Goal: Navigation & Orientation: Find specific page/section

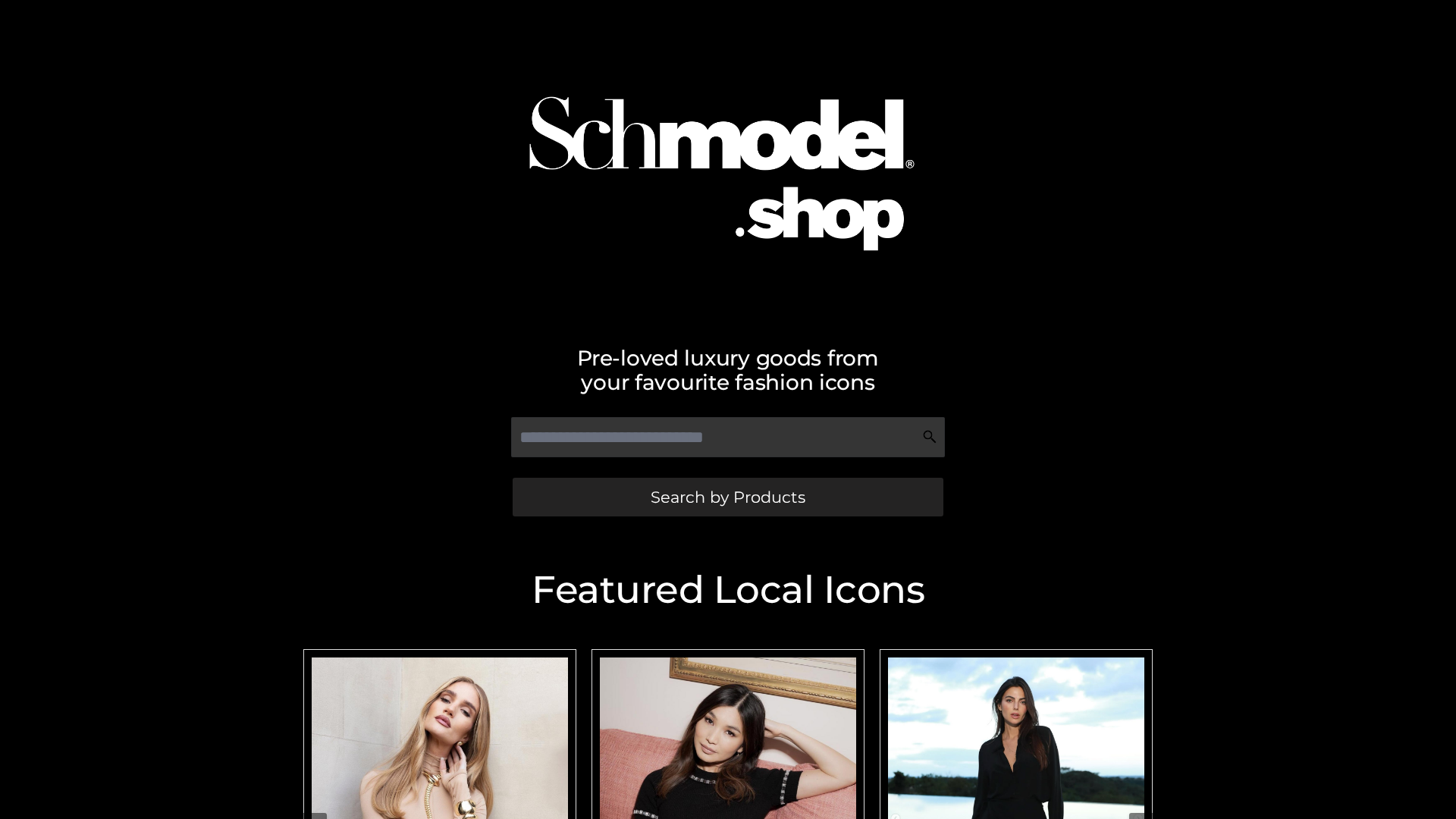
click at [728, 497] on span "Search by Products" at bounding box center [728, 497] width 155 height 16
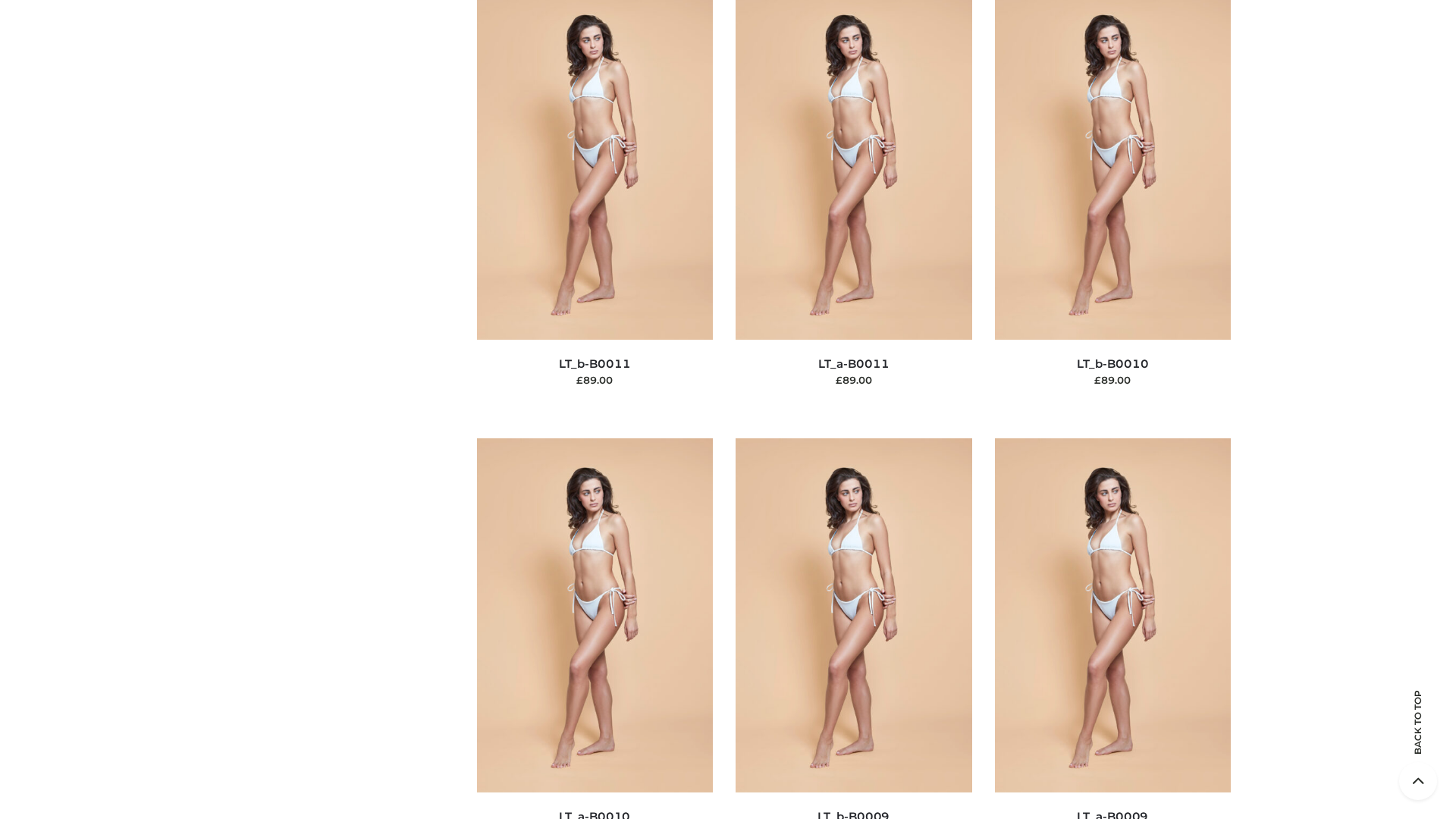
scroll to position [6810, 0]
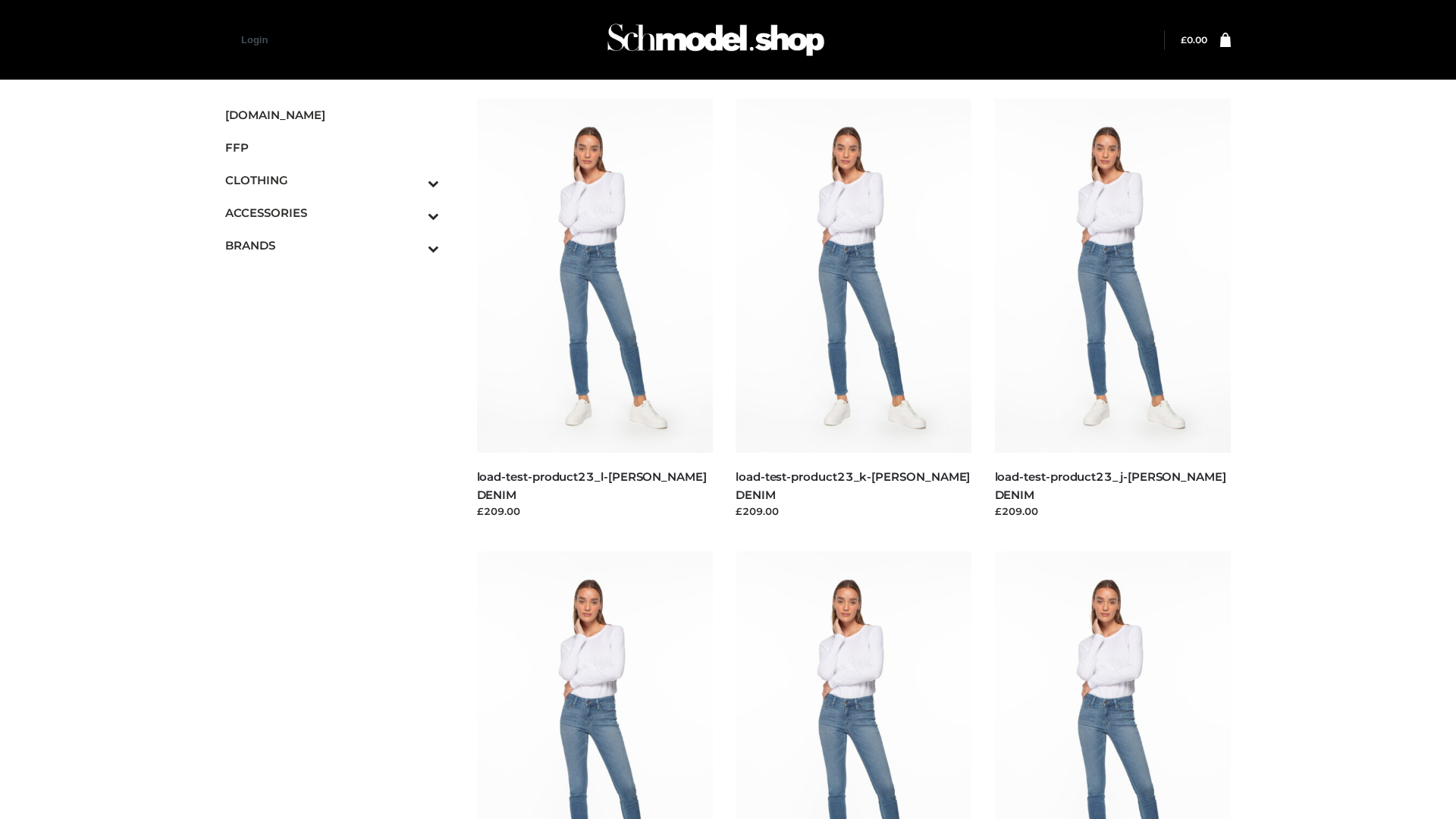
scroll to position [1330, 0]
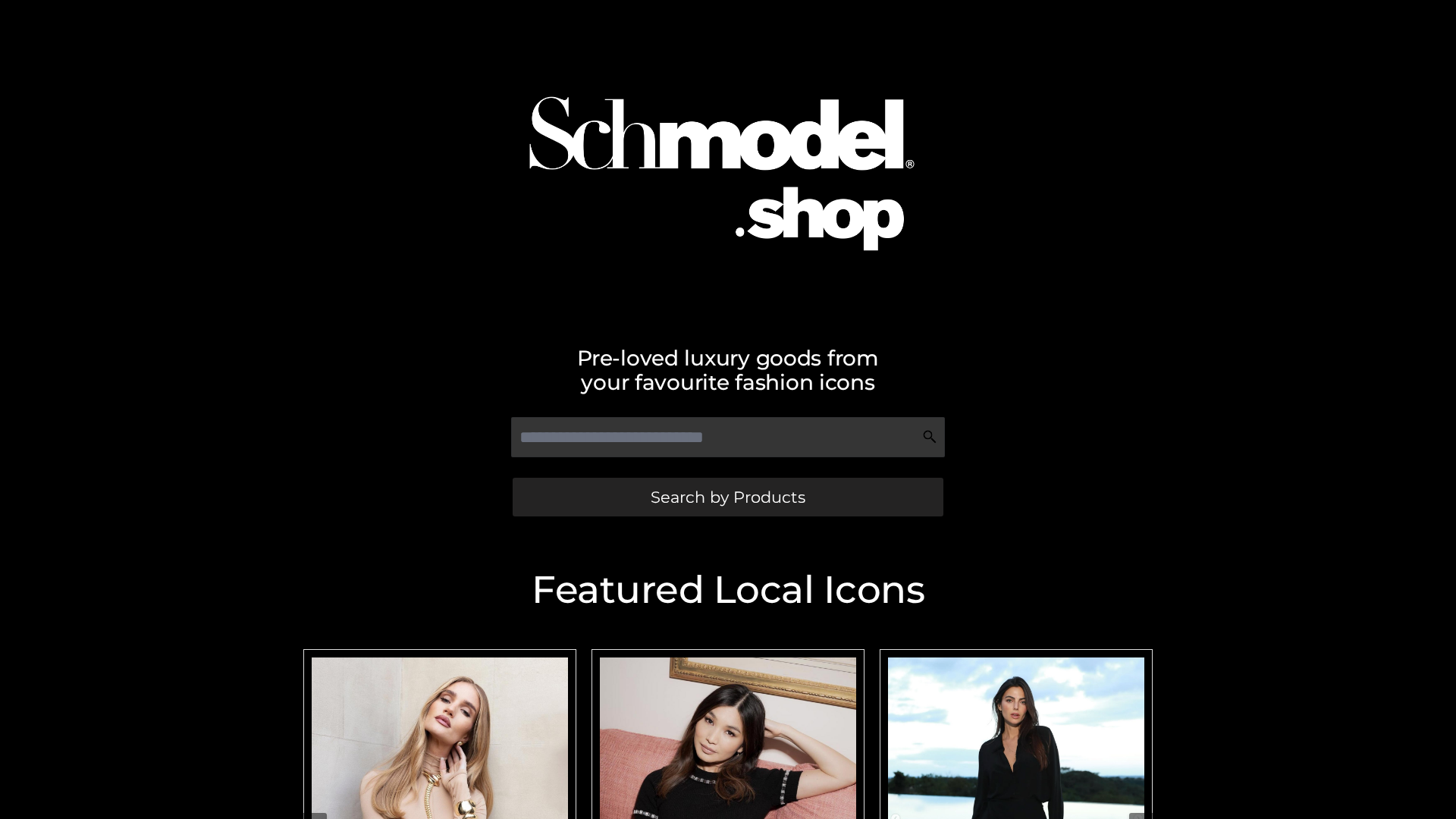
click at [728, 497] on span "Search by Products" at bounding box center [728, 497] width 155 height 16
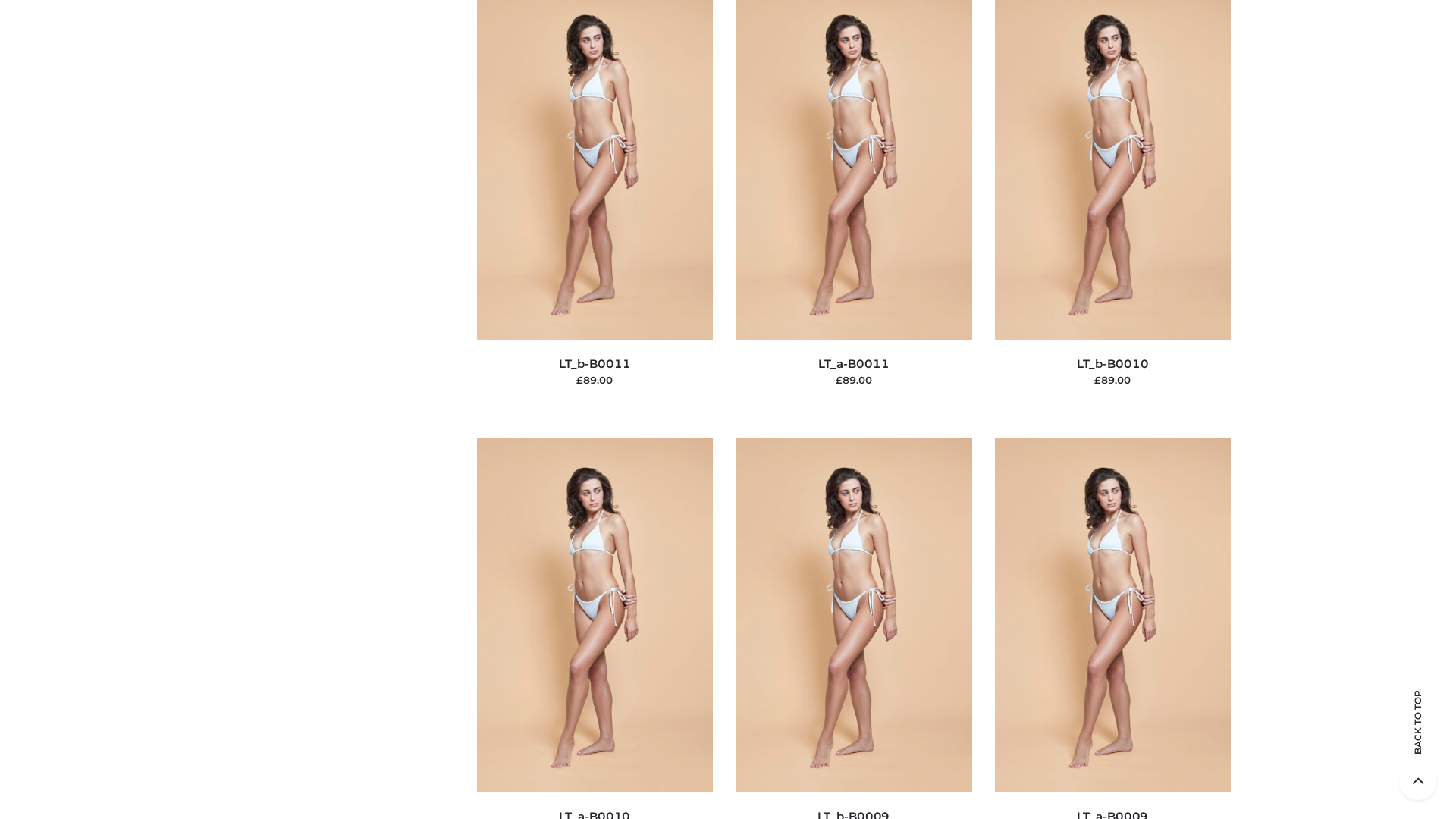
scroll to position [6810, 0]
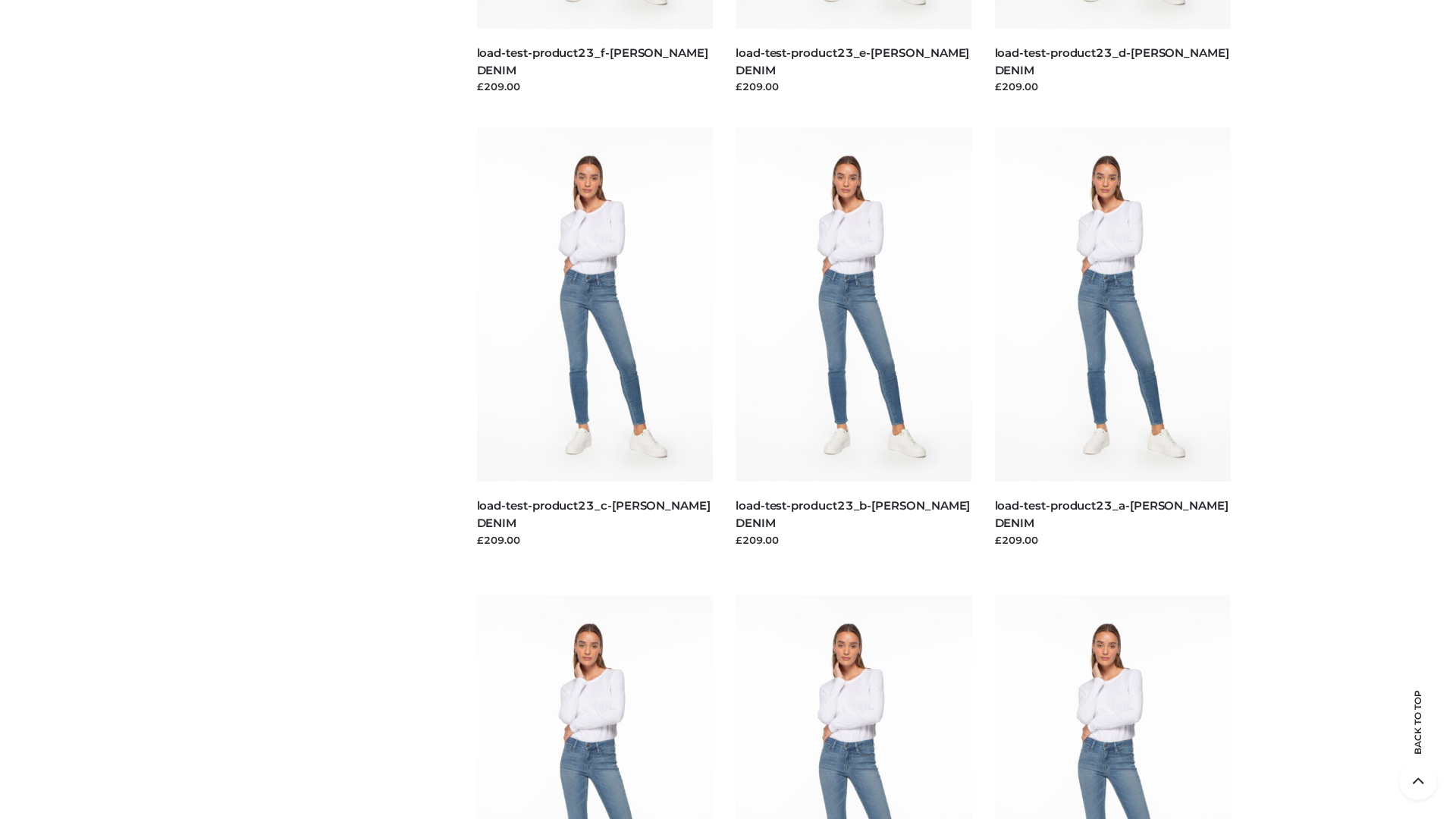
scroll to position [1330, 0]
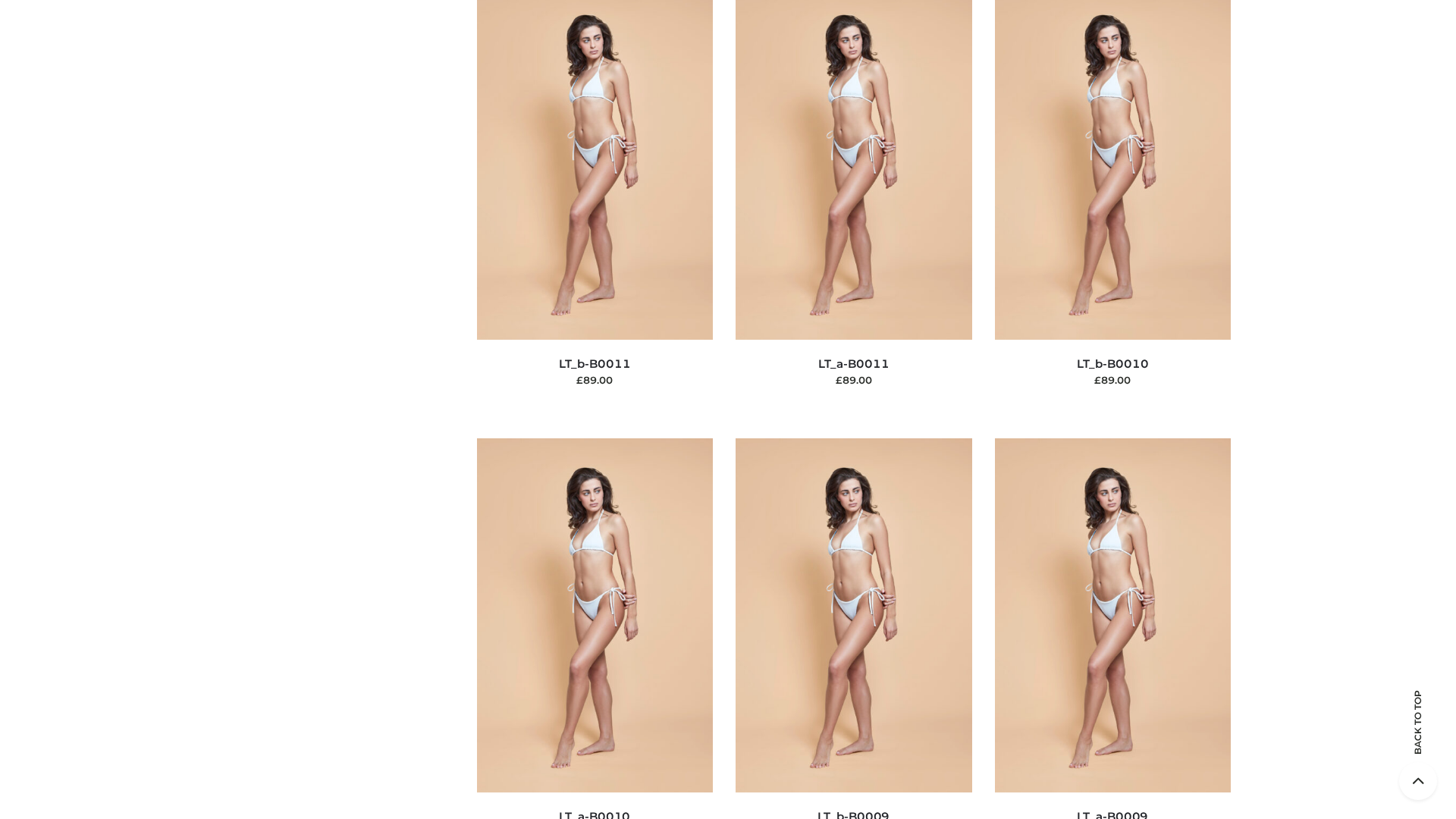
scroll to position [6810, 0]
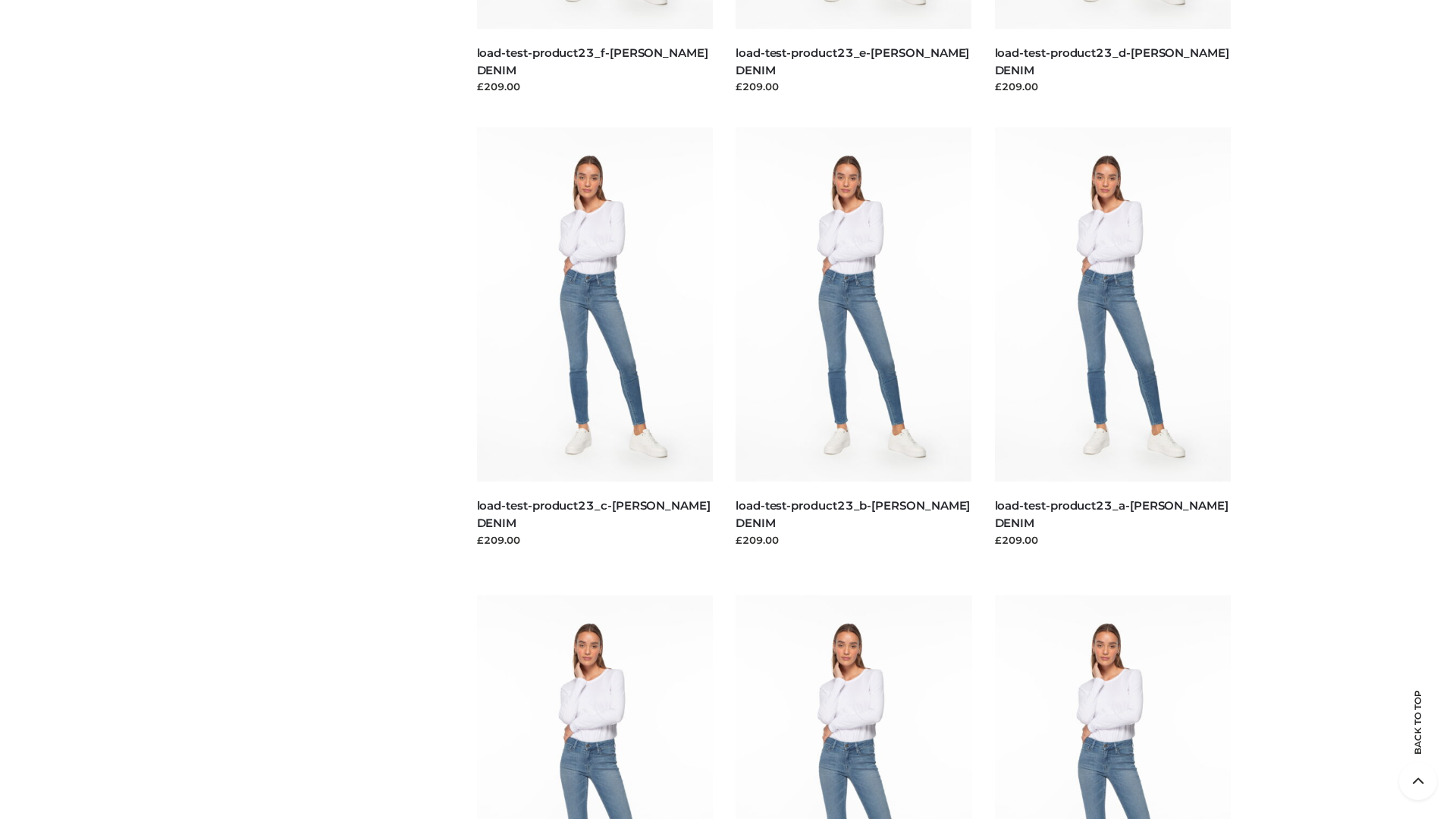
scroll to position [1330, 0]
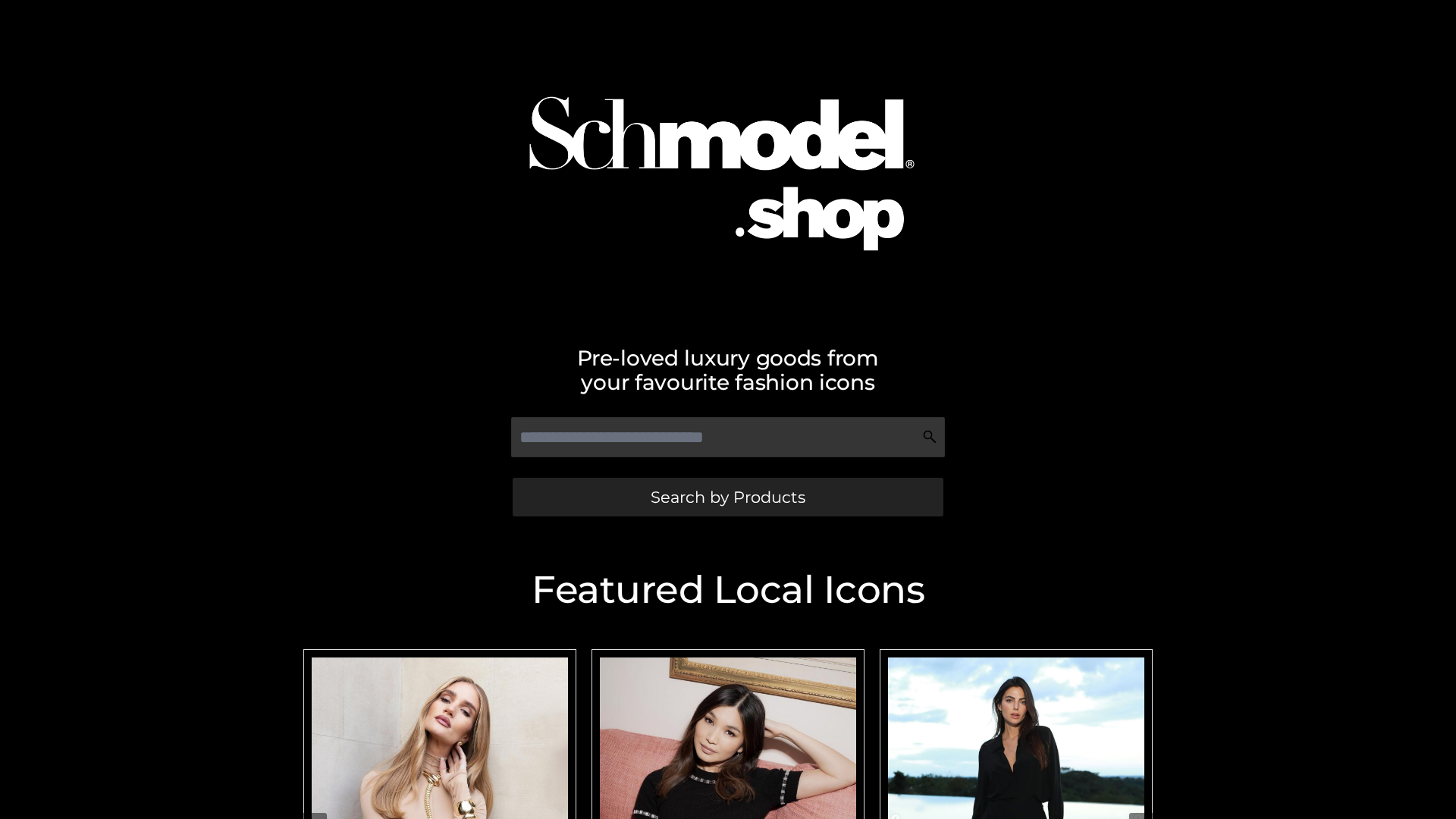
click at [728, 497] on span "Search by Products" at bounding box center [728, 497] width 155 height 16
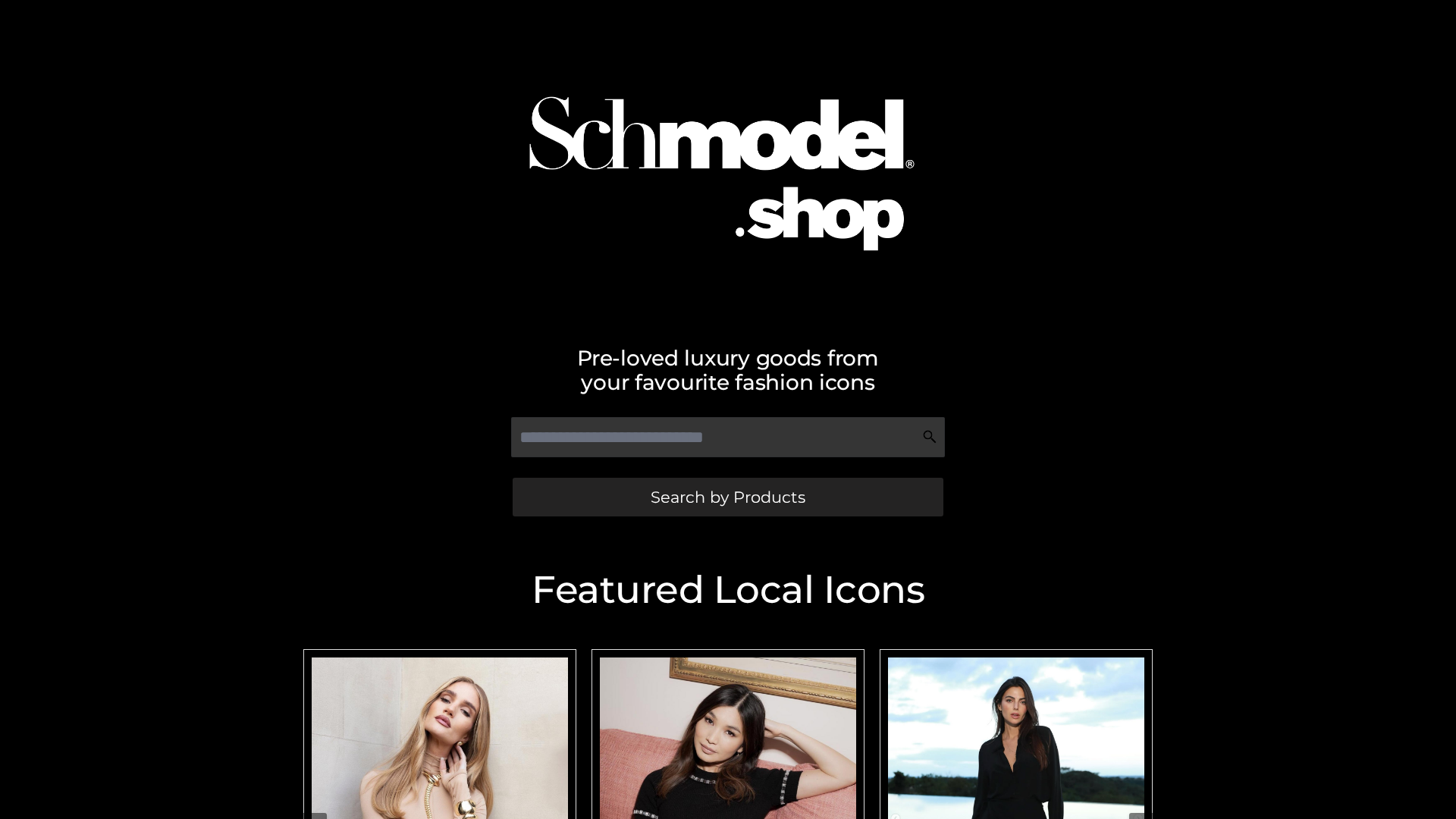
click at [728, 497] on span "Search by Products" at bounding box center [728, 497] width 155 height 16
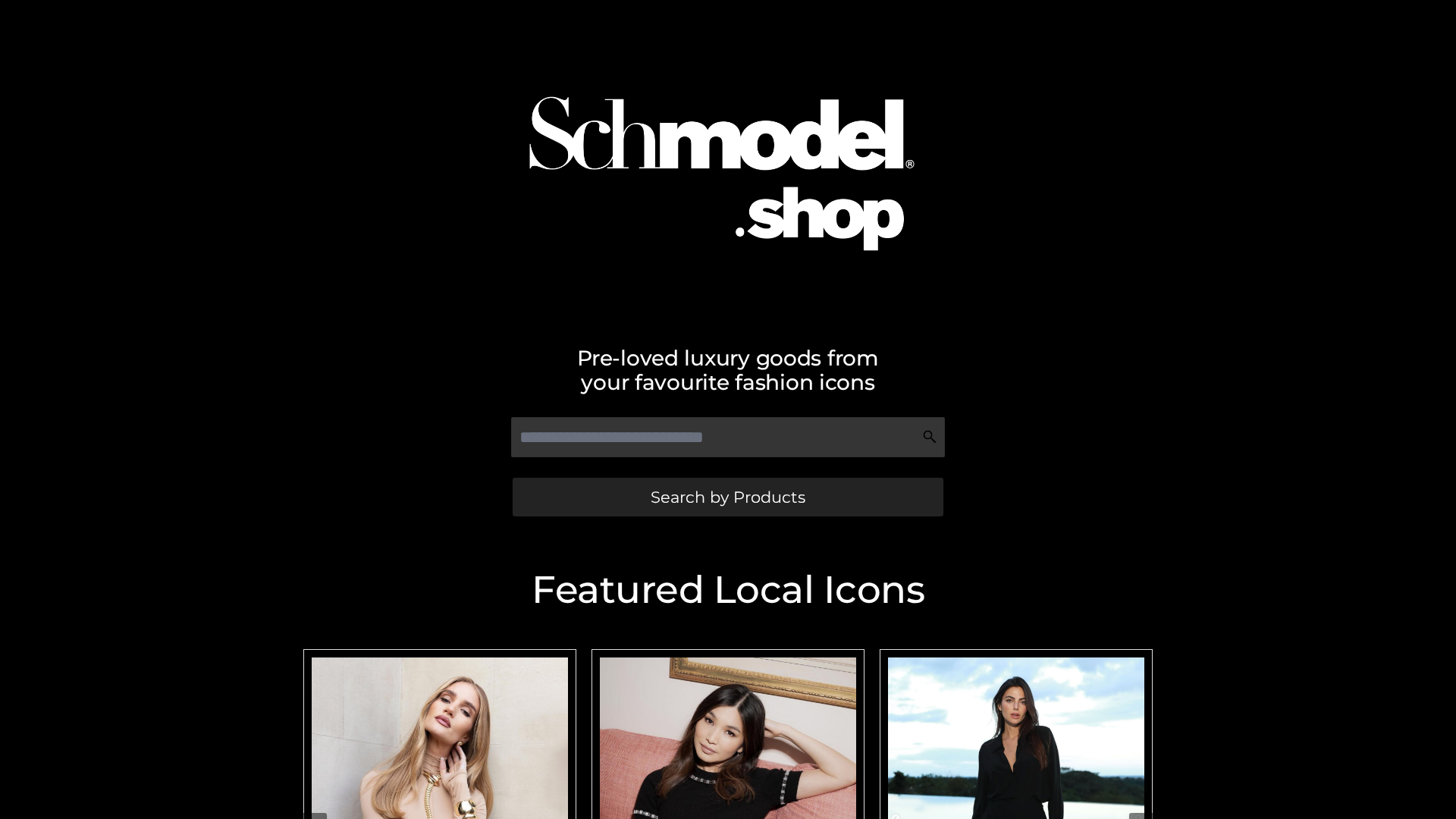
click at [728, 497] on span "Search by Products" at bounding box center [728, 497] width 155 height 16
